Goal: Find specific page/section: Find specific page/section

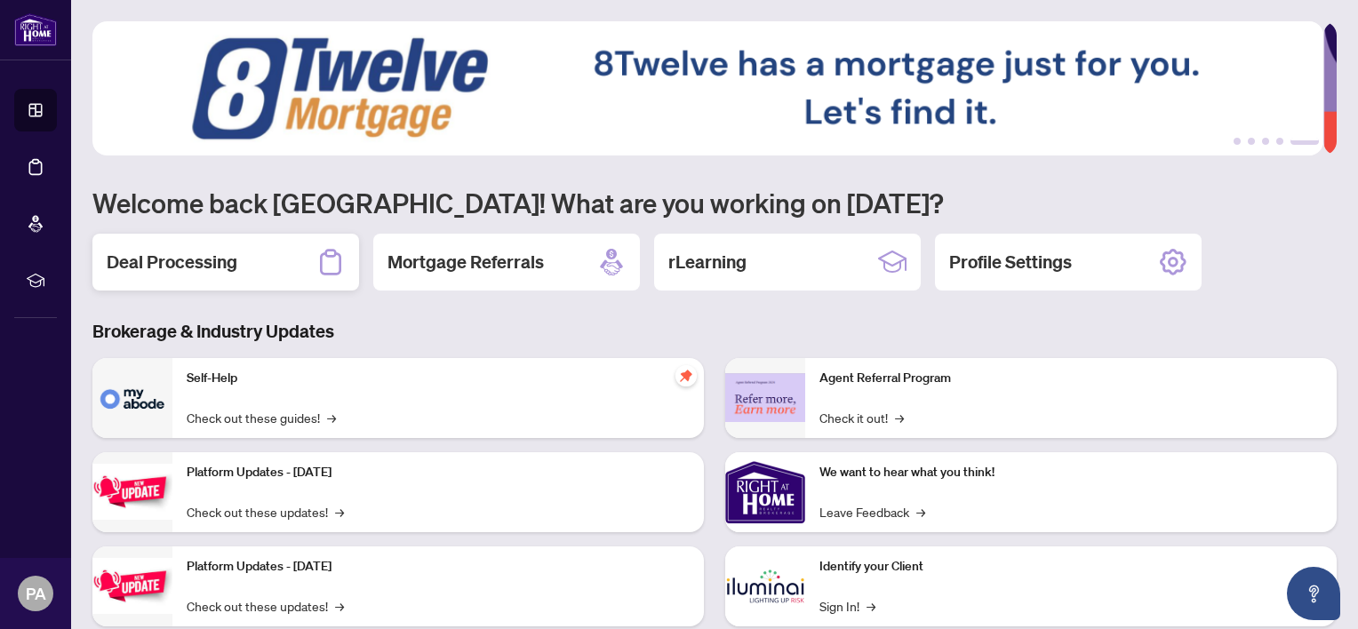
click at [172, 272] on h2 "Deal Processing" at bounding box center [172, 262] width 131 height 25
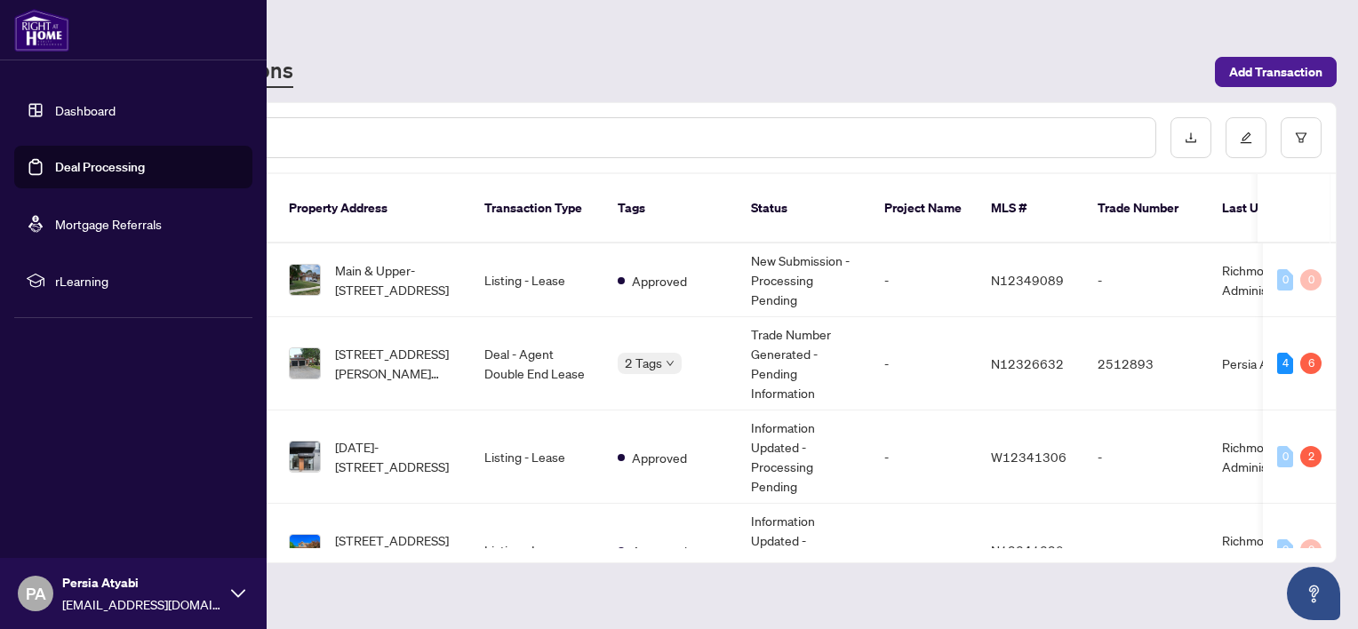
click at [82, 110] on link "Dashboard" at bounding box center [85, 110] width 60 height 16
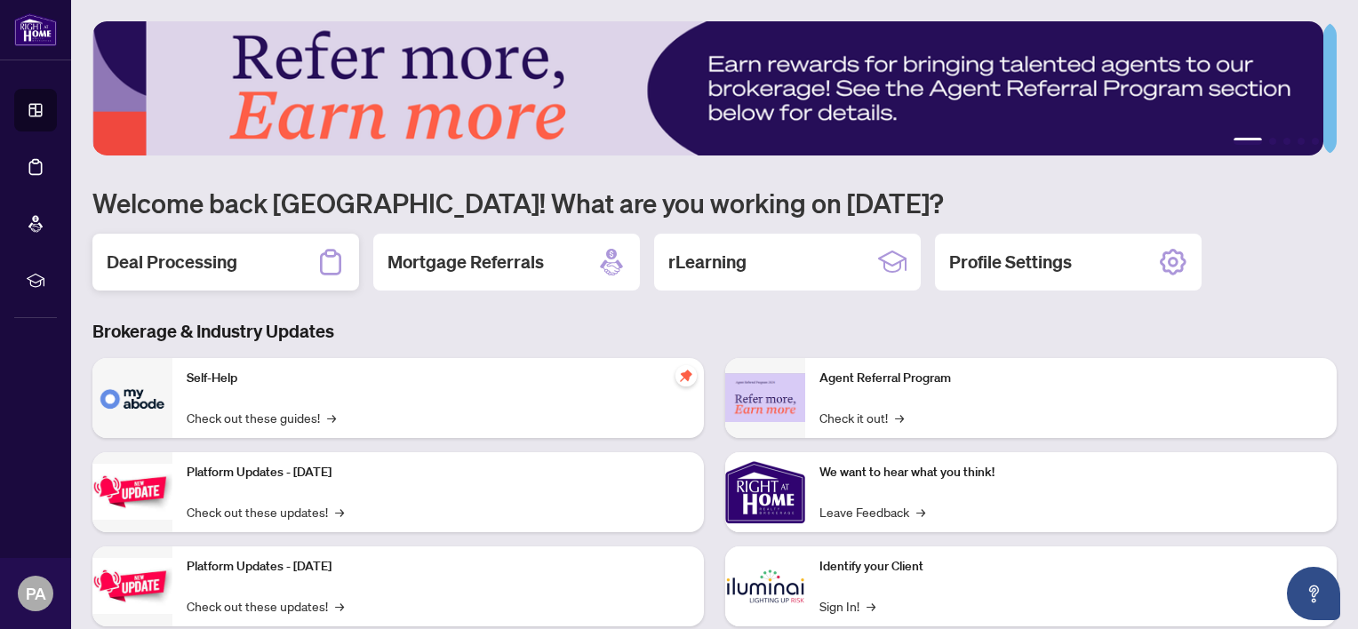
click at [192, 260] on h2 "Deal Processing" at bounding box center [172, 262] width 131 height 25
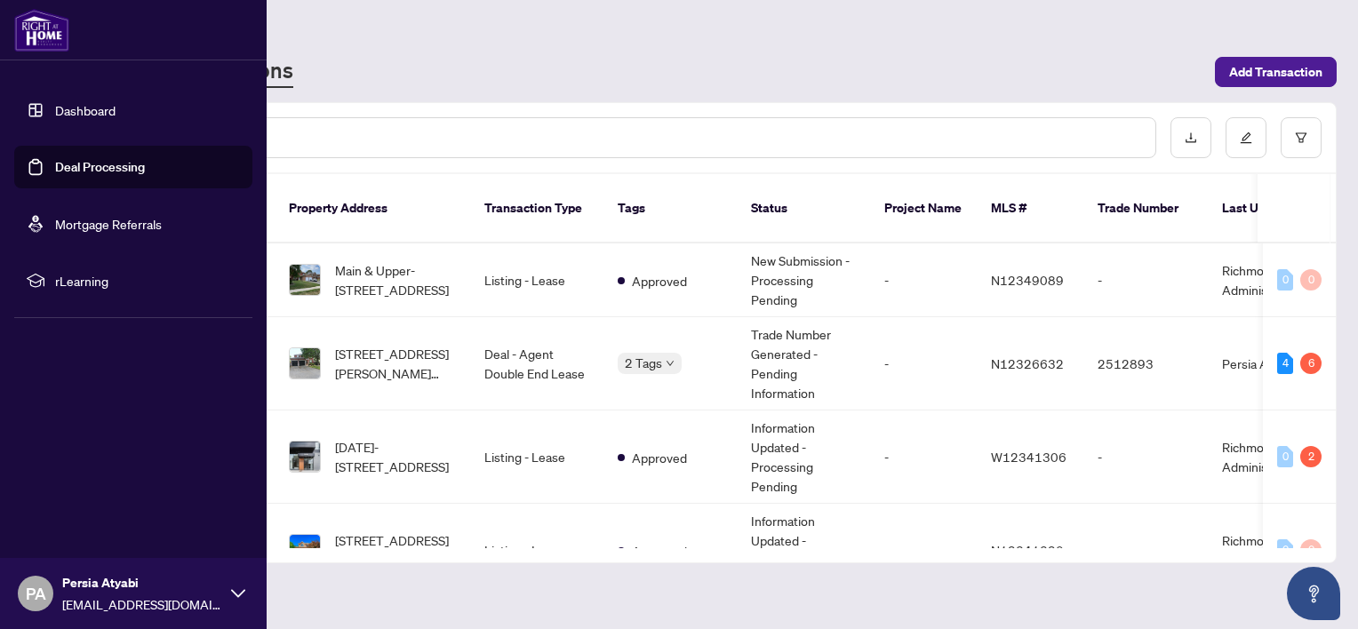
click at [89, 105] on link "Dashboard" at bounding box center [85, 110] width 60 height 16
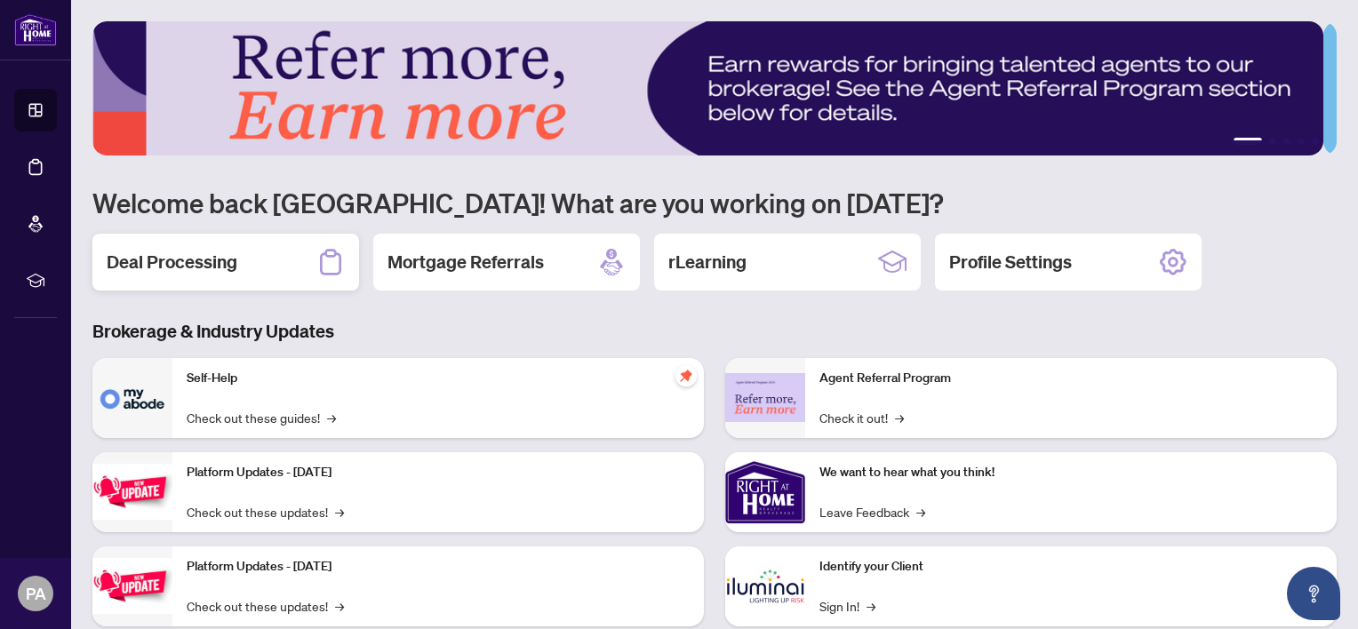
click at [154, 262] on h2 "Deal Processing" at bounding box center [172, 262] width 131 height 25
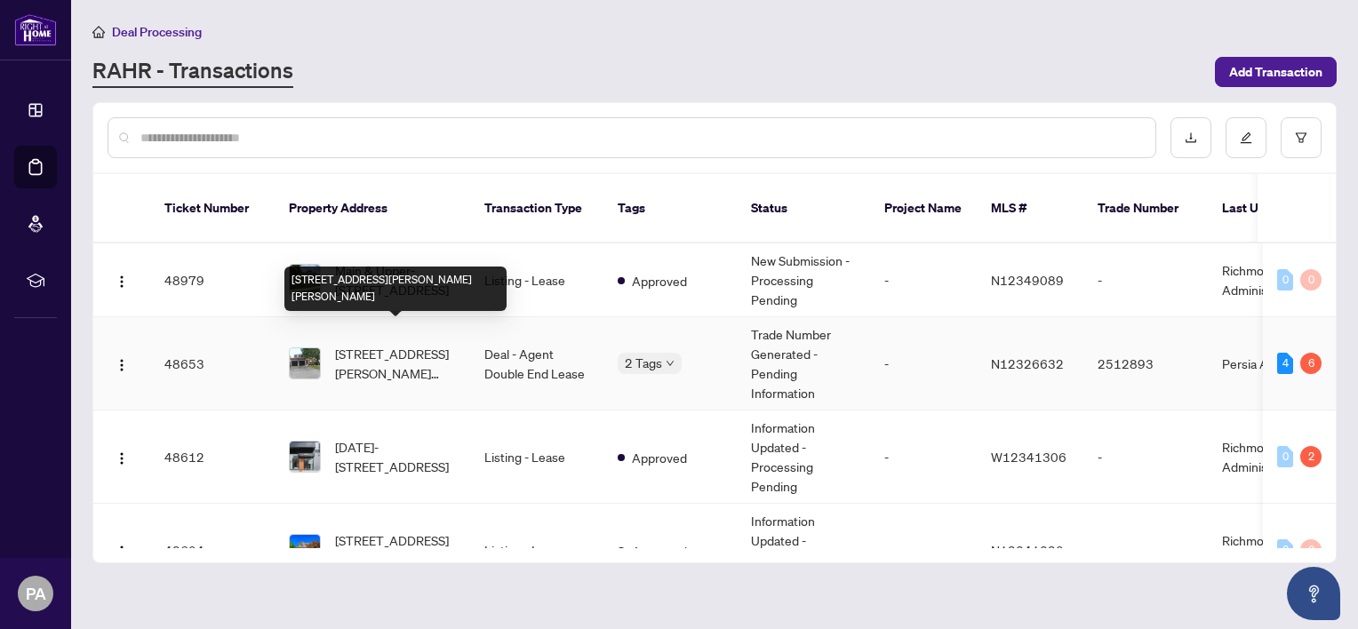
click at [359, 344] on span "[STREET_ADDRESS][PERSON_NAME][PERSON_NAME]" at bounding box center [395, 363] width 121 height 39
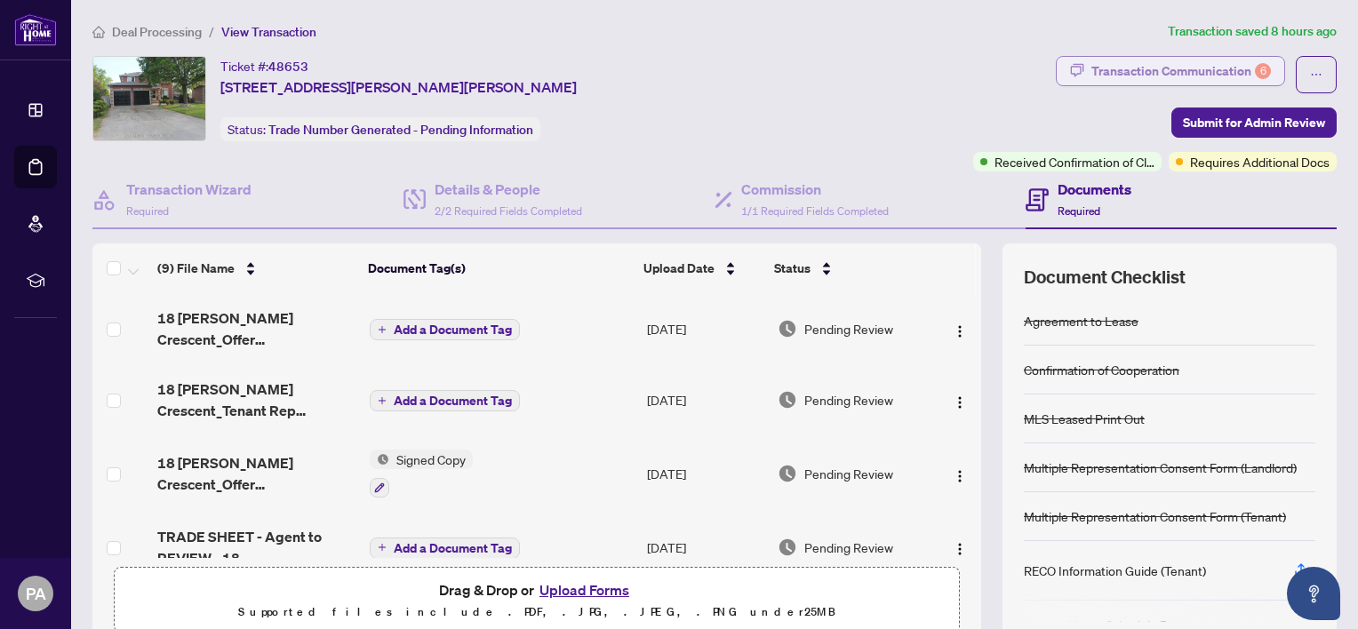
click at [1160, 72] on div "Transaction Communication 6" at bounding box center [1182, 71] width 180 height 28
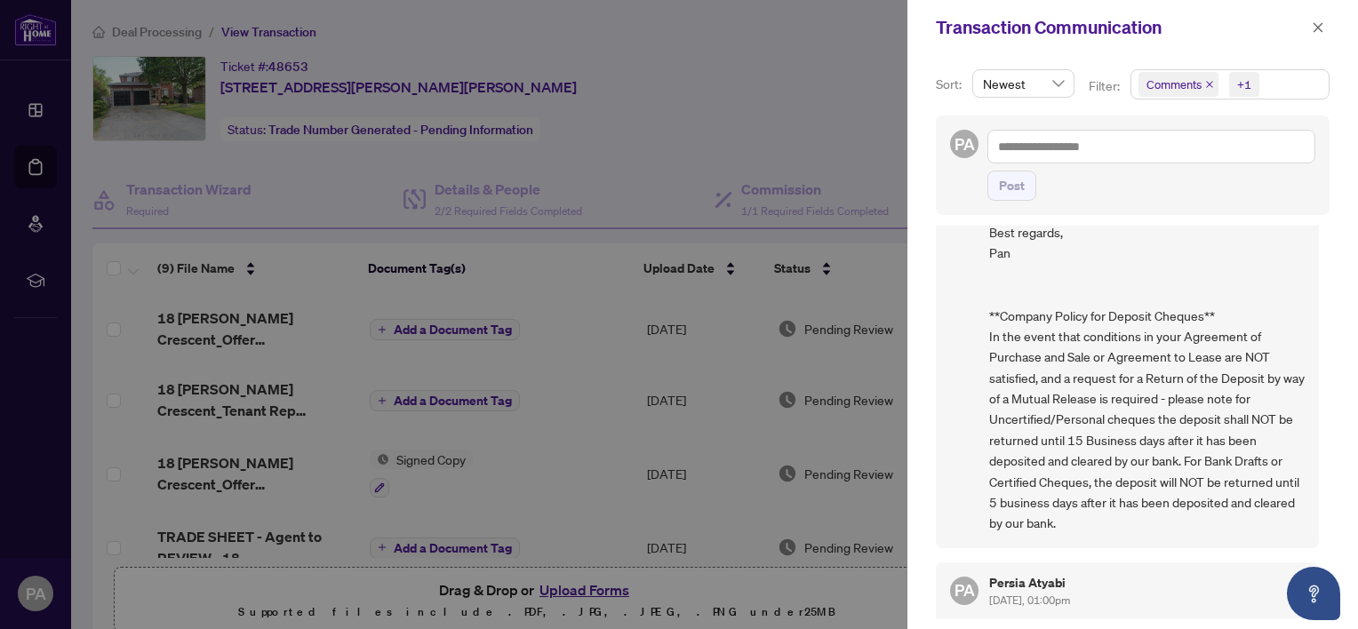
scroll to position [2012, 0]
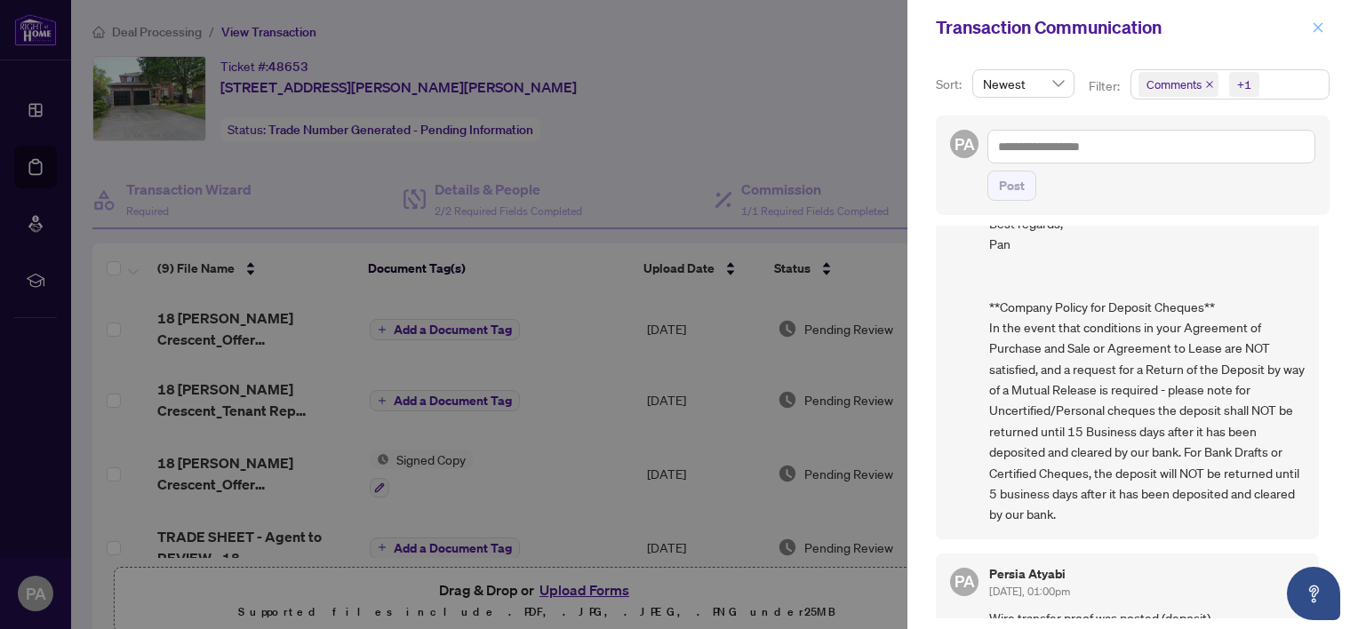
click at [1321, 30] on icon "close" at bounding box center [1319, 27] width 10 height 10
